Goal: Check status: Check status

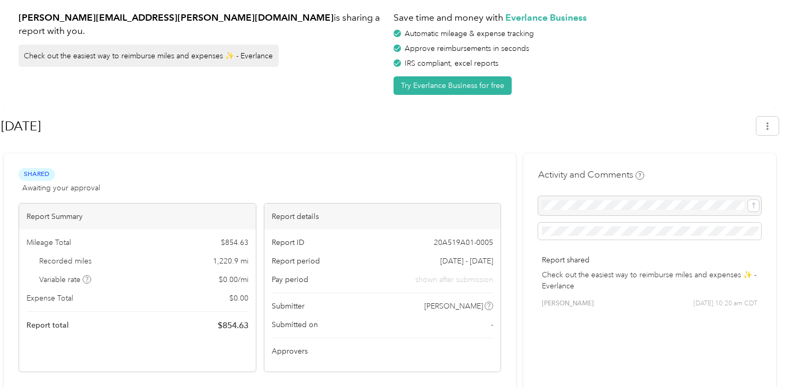
scroll to position [106, 0]
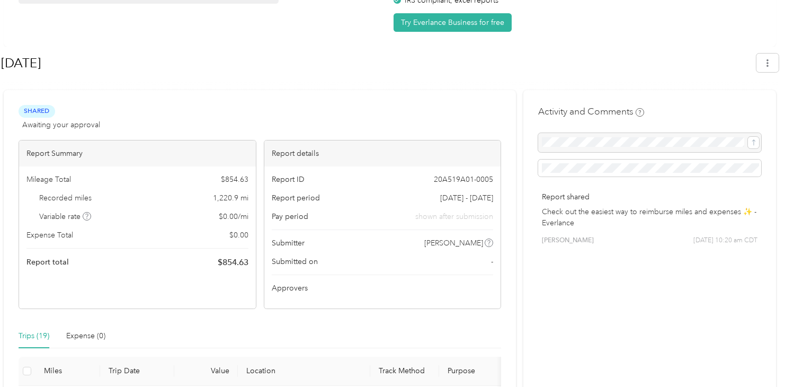
click at [38, 113] on span "Shared" at bounding box center [37, 111] width 37 height 12
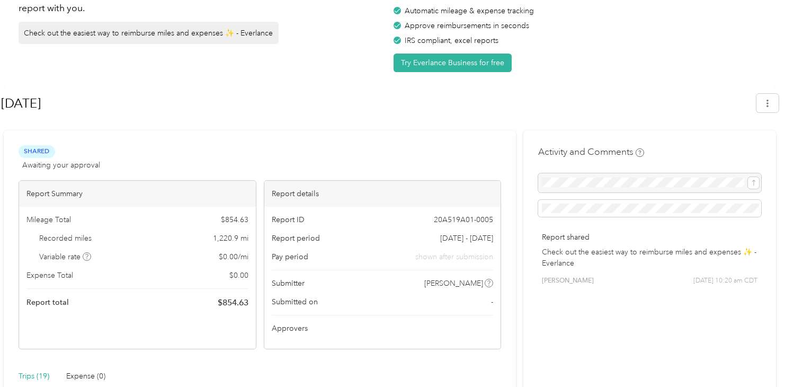
scroll to position [0, 0]
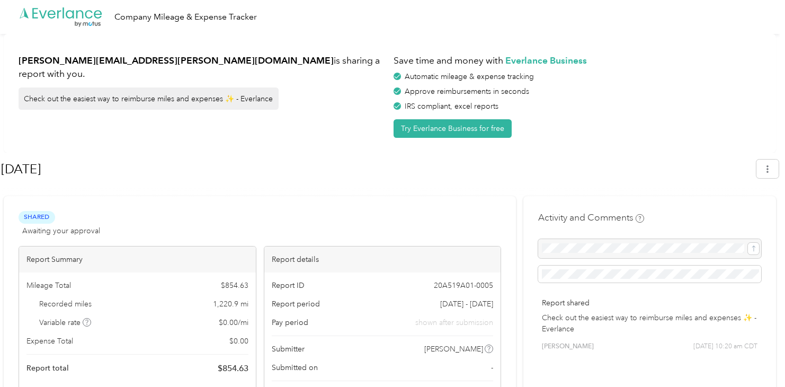
click at [36, 218] on span "Shared" at bounding box center [37, 217] width 37 height 12
